Goal: Connect with others: Connect with others

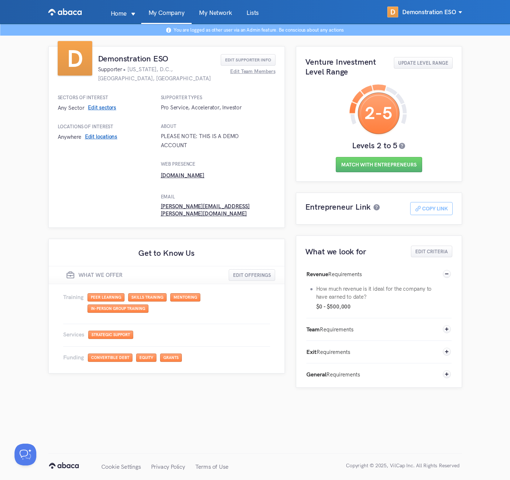
click at [204, 13] on link "My Network" at bounding box center [216, 17] width 48 height 14
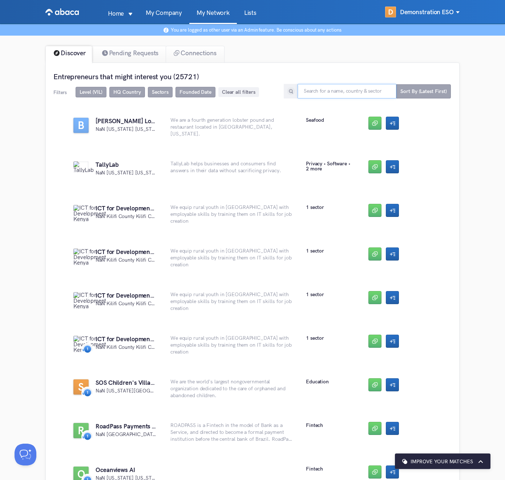
click at [333, 86] on input "text" at bounding box center [347, 91] width 99 height 15
click at [339, 98] on input "demonstration" at bounding box center [347, 91] width 99 height 15
type input "demonstratio"
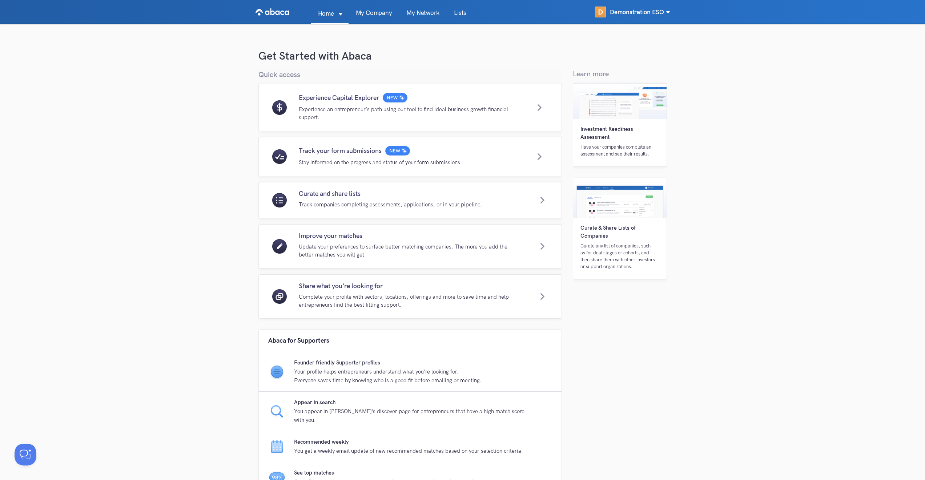
click at [429, 19] on link "My Network" at bounding box center [423, 17] width 48 height 14
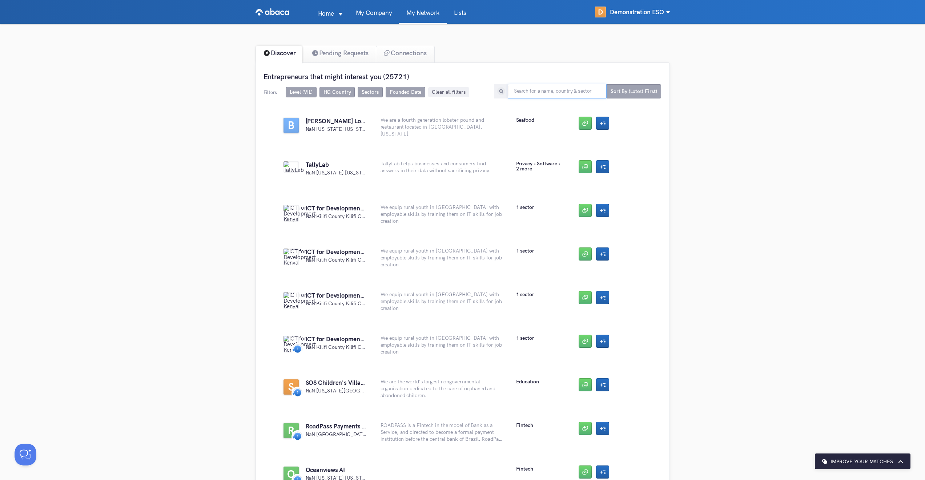
click at [537, 93] on input "text" at bounding box center [557, 91] width 99 height 15
